Goal: Task Accomplishment & Management: Use online tool/utility

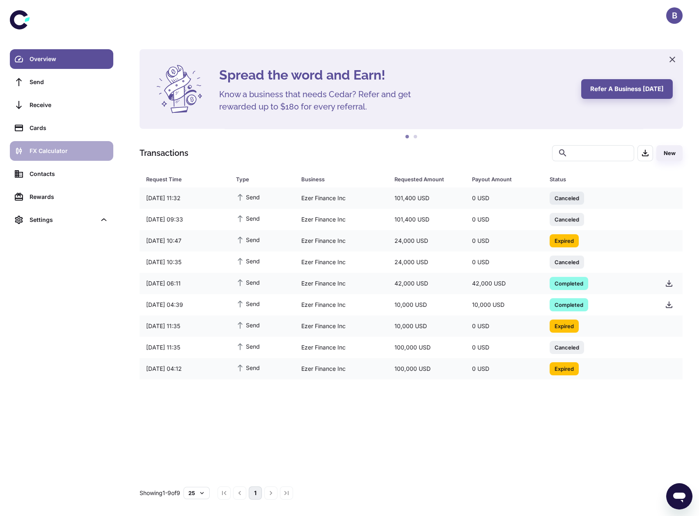
click at [79, 151] on div "FX Calculator" at bounding box center [69, 151] width 79 height 9
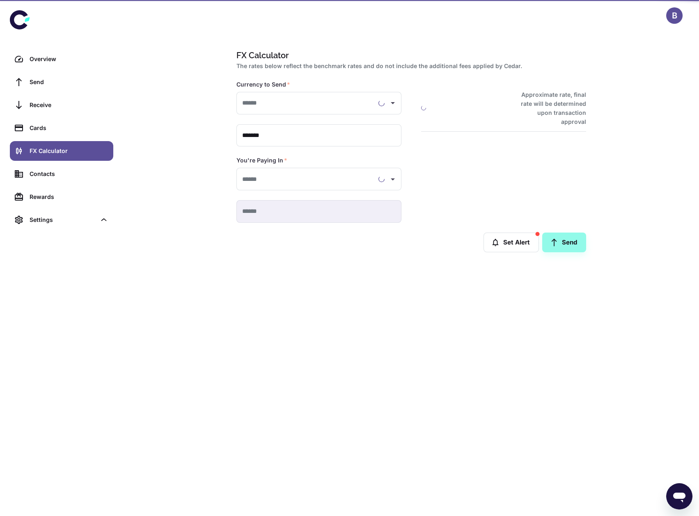
type input "**********"
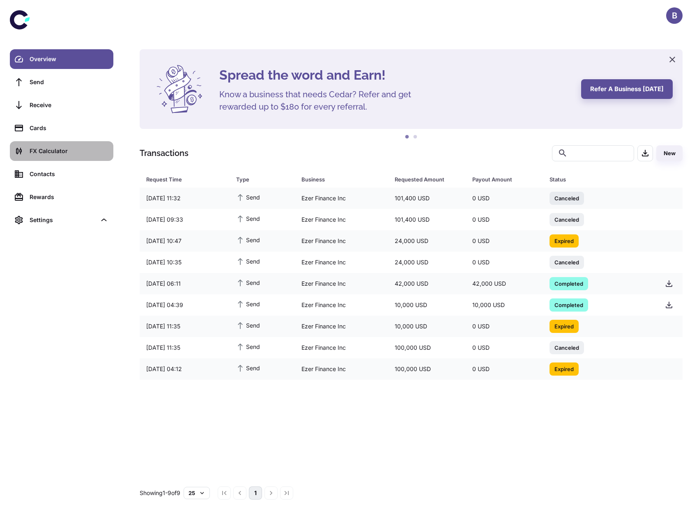
click at [60, 151] on div "FX Calculator" at bounding box center [69, 151] width 79 height 9
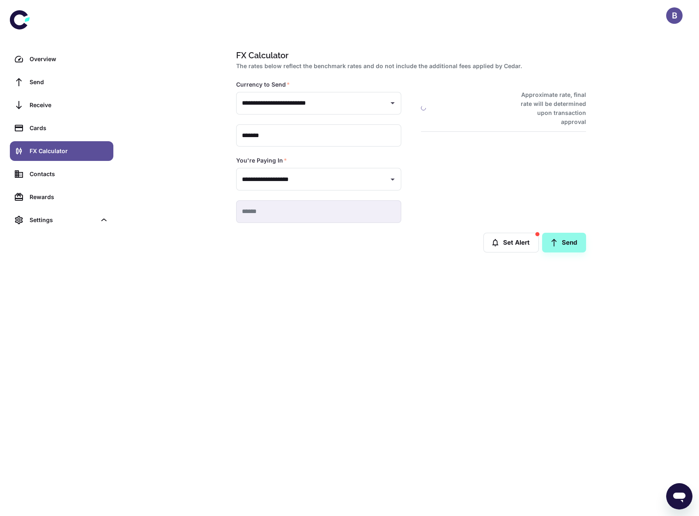
type input "**********"
